Goal: Transaction & Acquisition: Purchase product/service

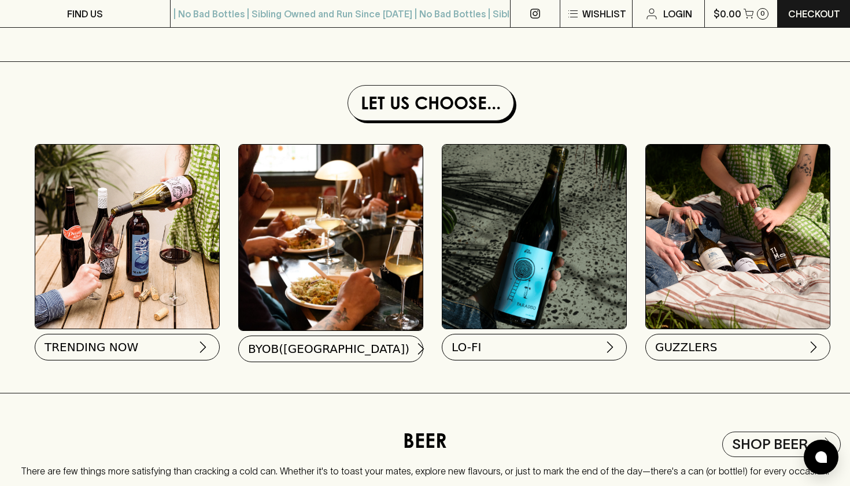
scroll to position [1033, 0]
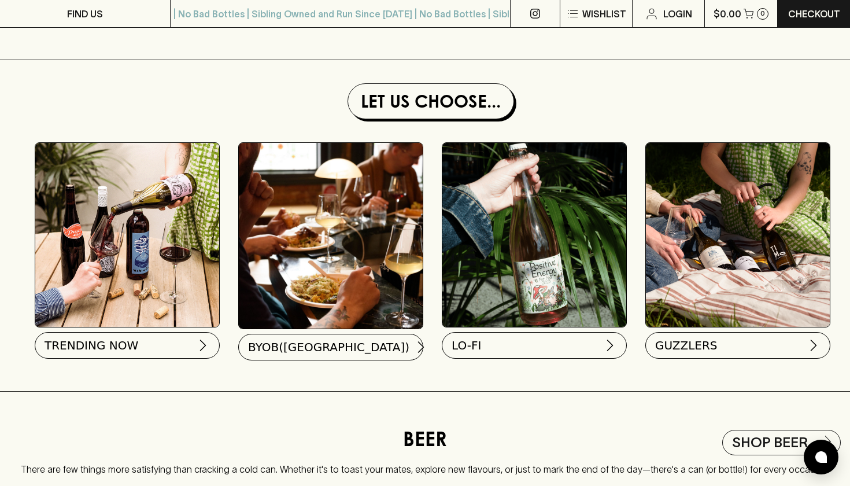
click at [127, 280] on img at bounding box center [127, 235] width 184 height 184
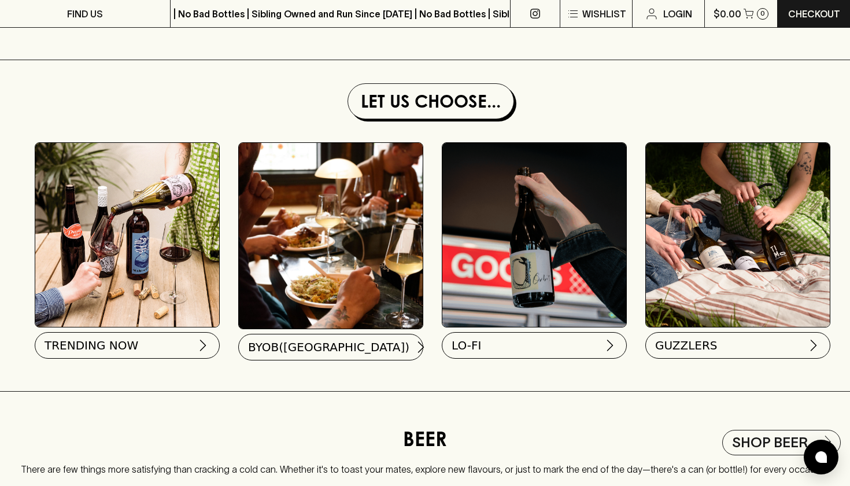
click at [687, 263] on img at bounding box center [738, 235] width 184 height 184
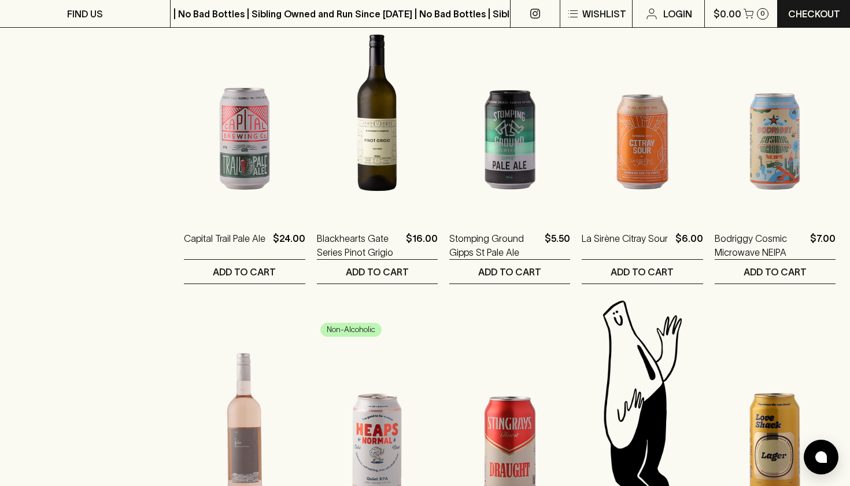
scroll to position [791, 0]
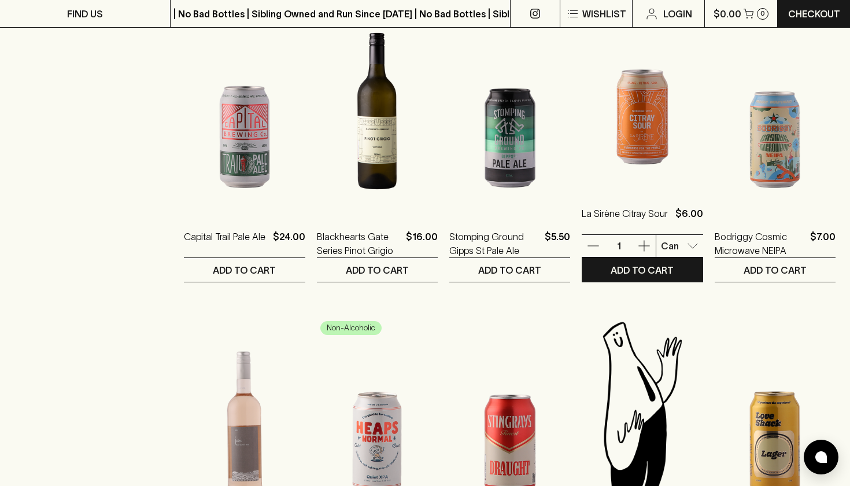
click at [634, 139] on img at bounding box center [642, 88] width 121 height 202
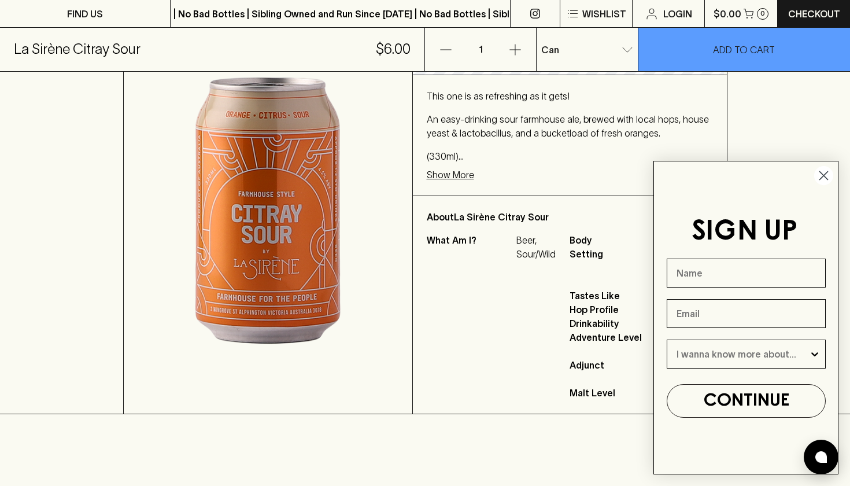
scroll to position [276, 0]
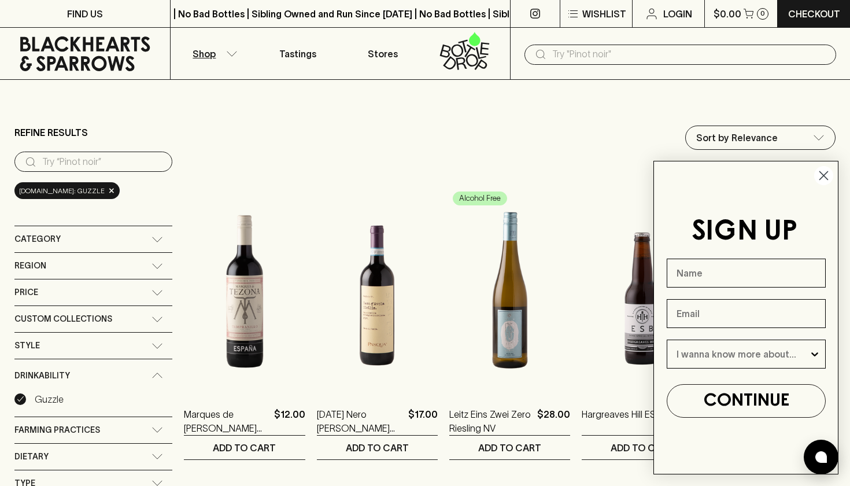
click at [820, 172] on icon "Close dialog" at bounding box center [824, 176] width 8 height 8
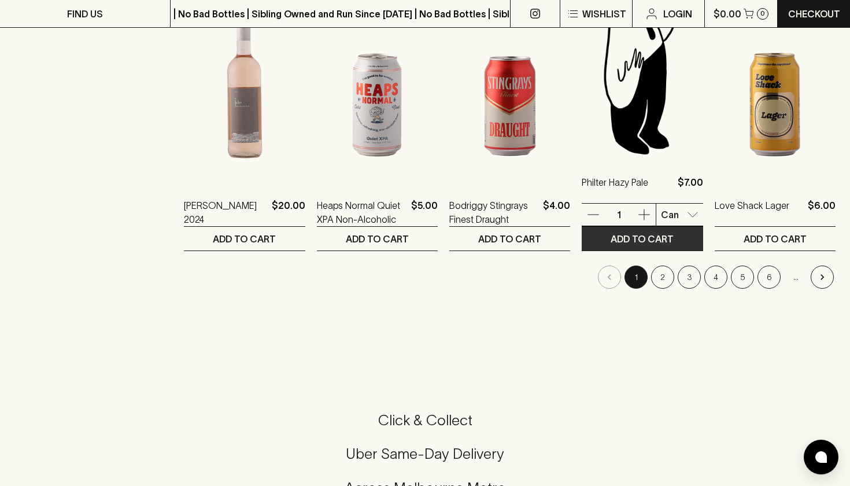
scroll to position [1134, 0]
